Goal: Information Seeking & Learning: Understand process/instructions

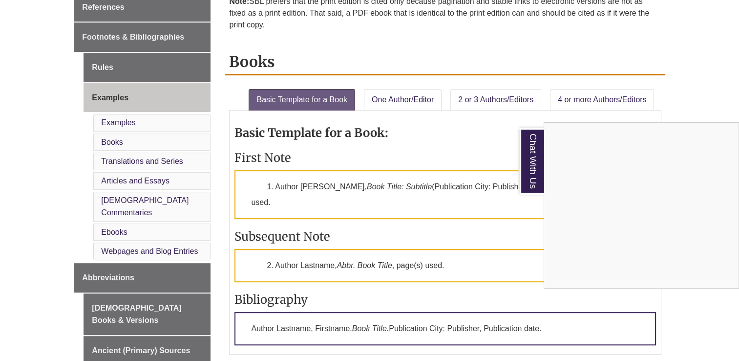
scroll to position [354, 0]
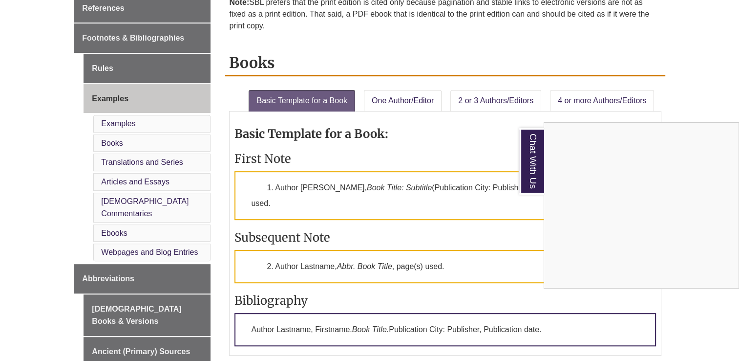
click at [157, 225] on div "Chat With Us" at bounding box center [369, 180] width 739 height 361
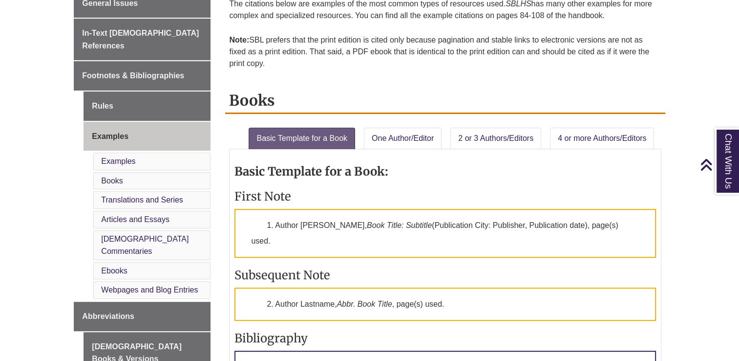
scroll to position [310, 0]
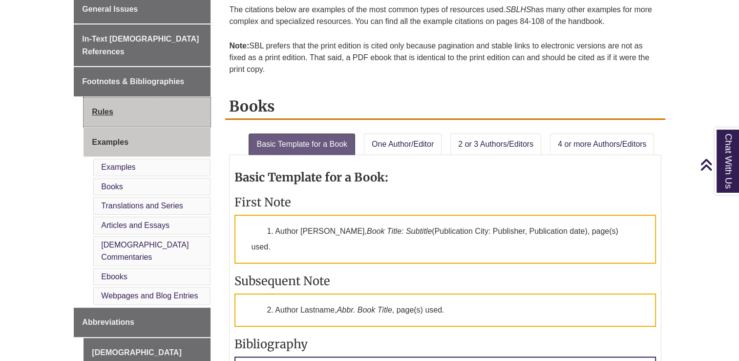
click at [113, 97] on link "Rules" at bounding box center [147, 111] width 127 height 29
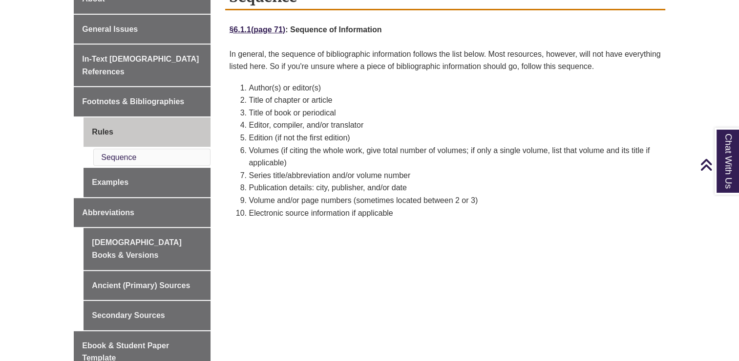
scroll to position [291, 0]
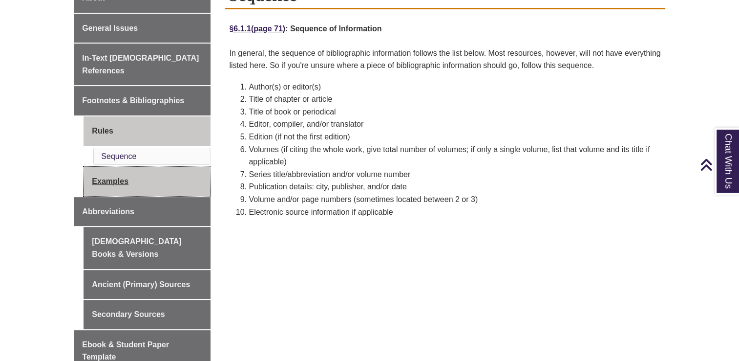
click at [121, 167] on link "Examples" at bounding box center [147, 181] width 127 height 29
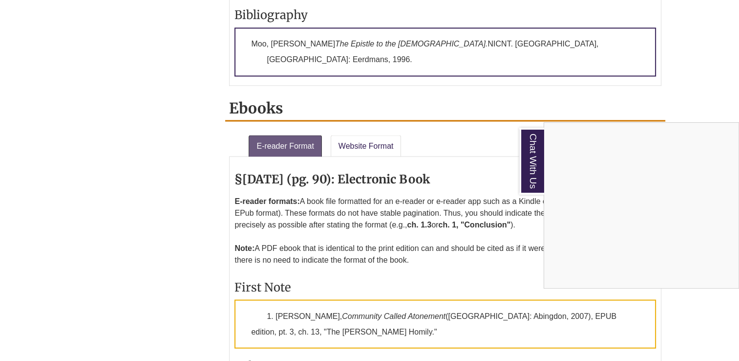
scroll to position [1749, 0]
click at [367, 43] on div "Chat With Us" at bounding box center [369, 180] width 739 height 361
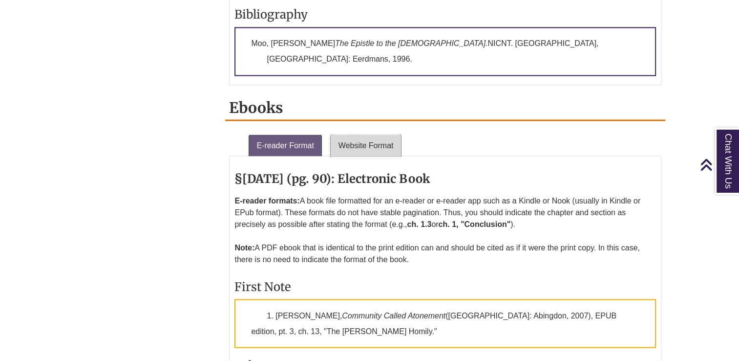
click at [372, 134] on link "Website Format" at bounding box center [366, 144] width 71 height 21
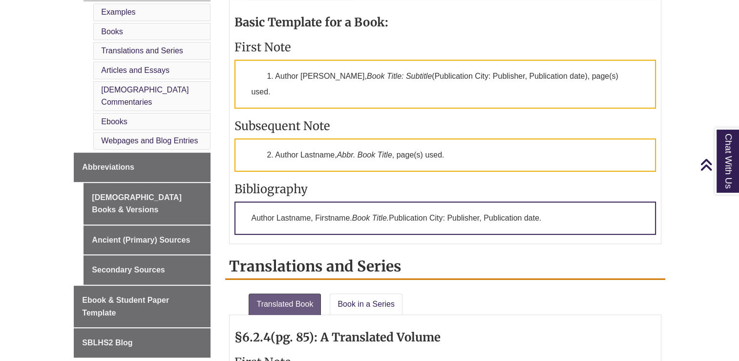
scroll to position [465, 0]
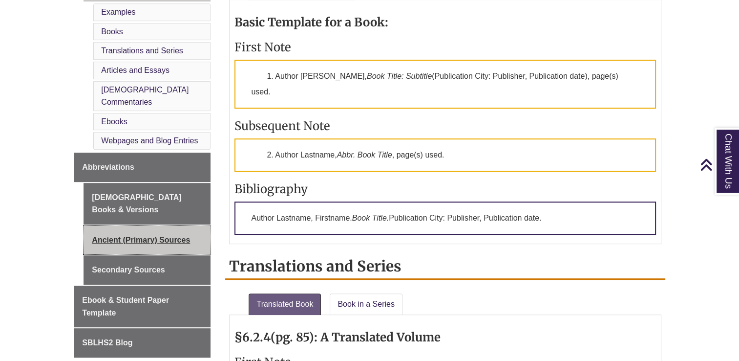
click at [112, 225] on link "Ancient (Primary) Sources" at bounding box center [147, 239] width 127 height 29
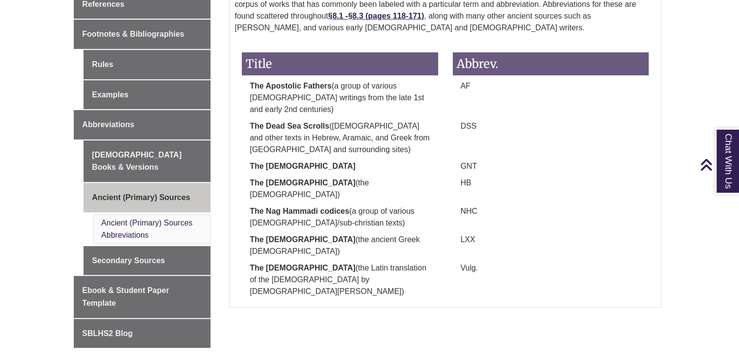
scroll to position [357, 0]
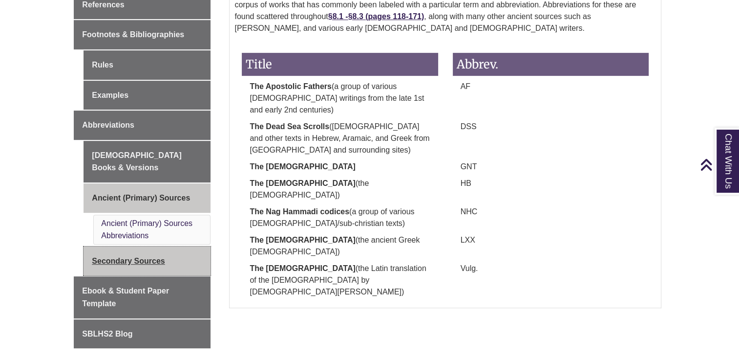
click at [173, 246] on link "Secondary Sources" at bounding box center [147, 260] width 127 height 29
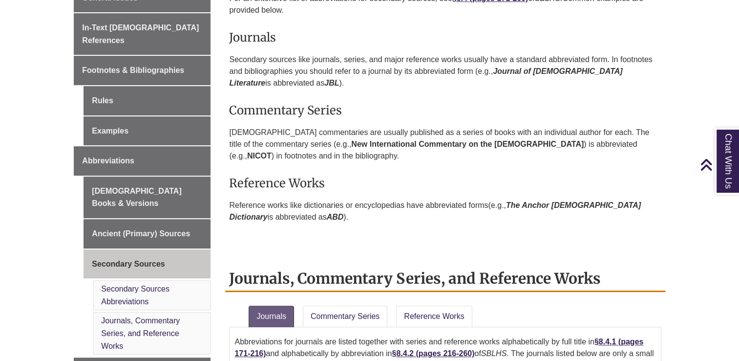
scroll to position [319, 0]
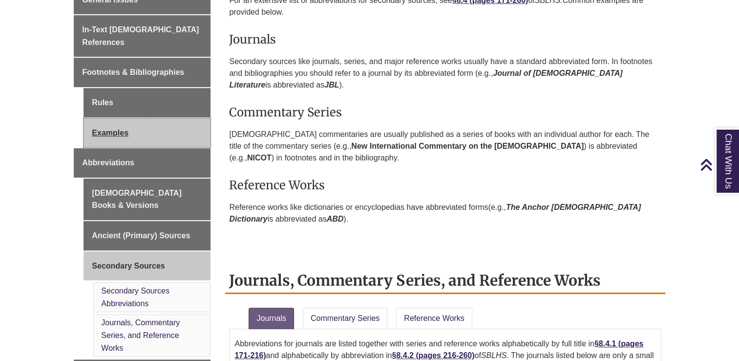
click at [111, 118] on link "Examples" at bounding box center [147, 132] width 127 height 29
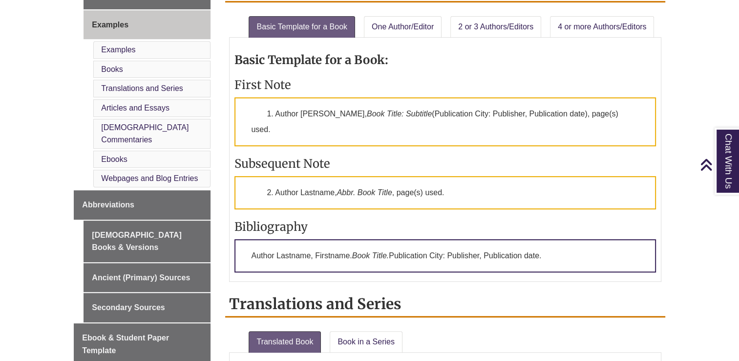
scroll to position [428, 0]
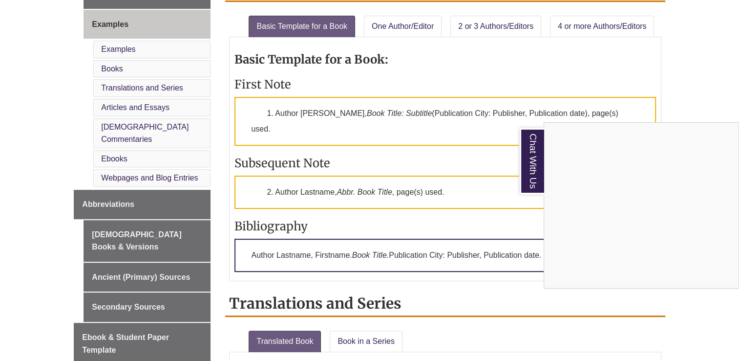
click at [110, 129] on div "Chat With Us" at bounding box center [369, 180] width 739 height 361
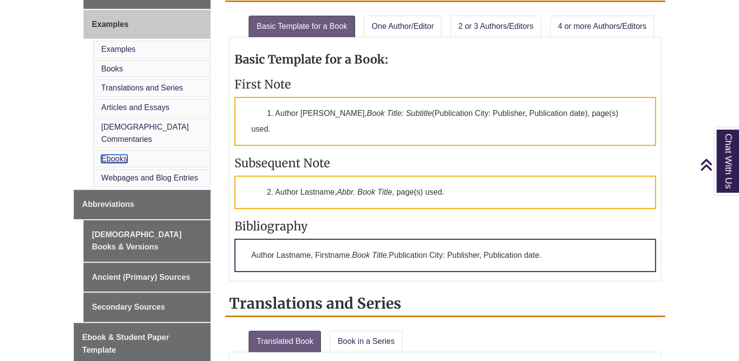
click at [112, 154] on link "Ebooks" at bounding box center [114, 158] width 26 height 8
